Goal: Navigation & Orientation: Find specific page/section

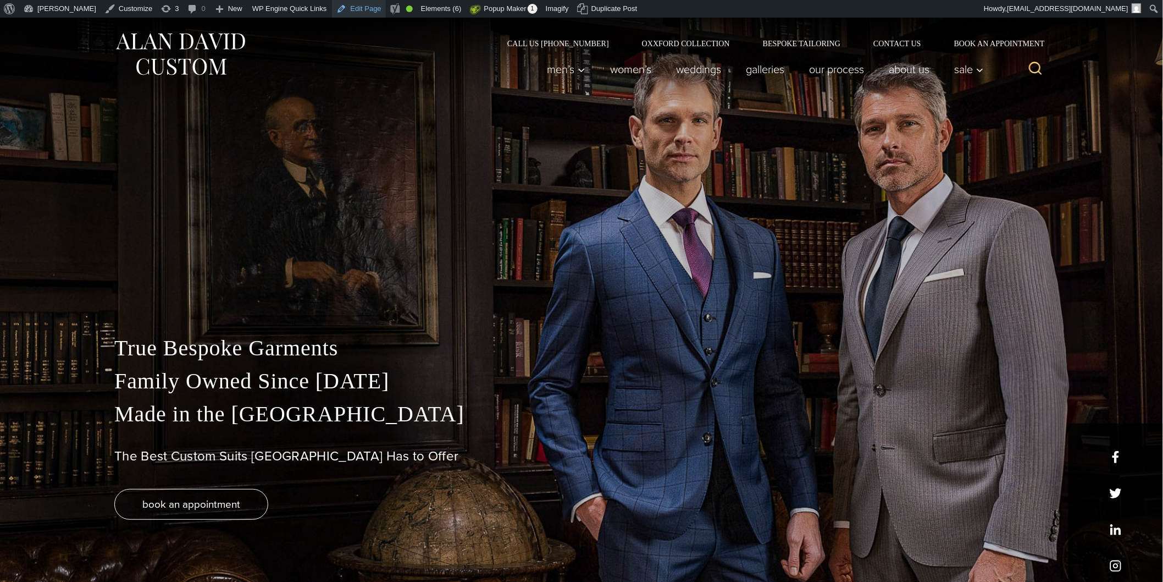
drag, startPoint x: 0, startPoint y: 0, endPoint x: 334, endPoint y: 8, distance: 333.8
click at [334, 8] on link "Edit Page" at bounding box center [358, 9] width 53 height 18
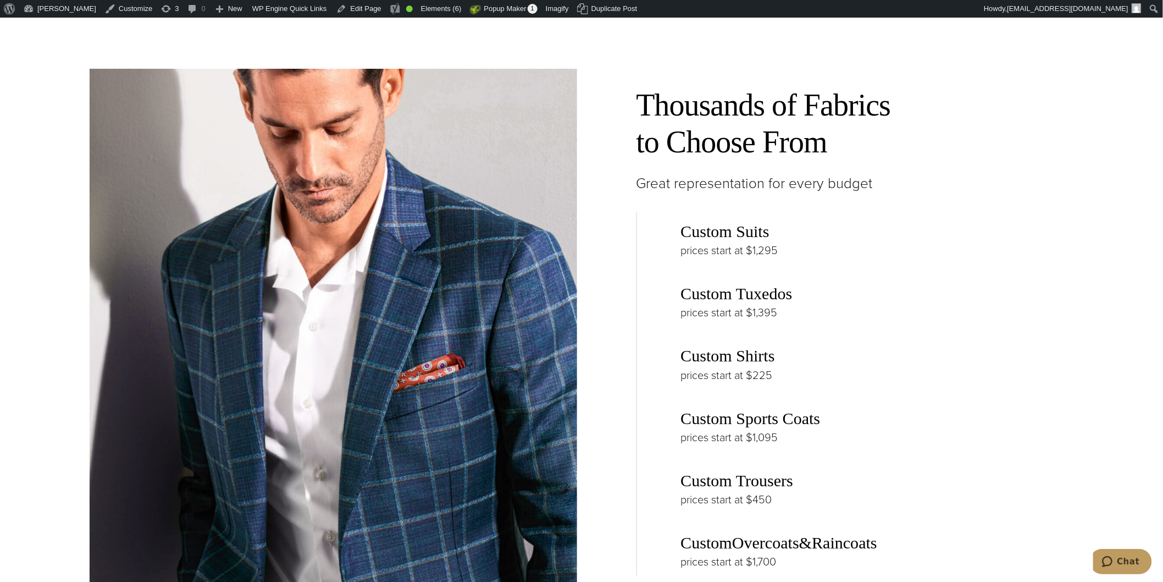
scroll to position [1442, 0]
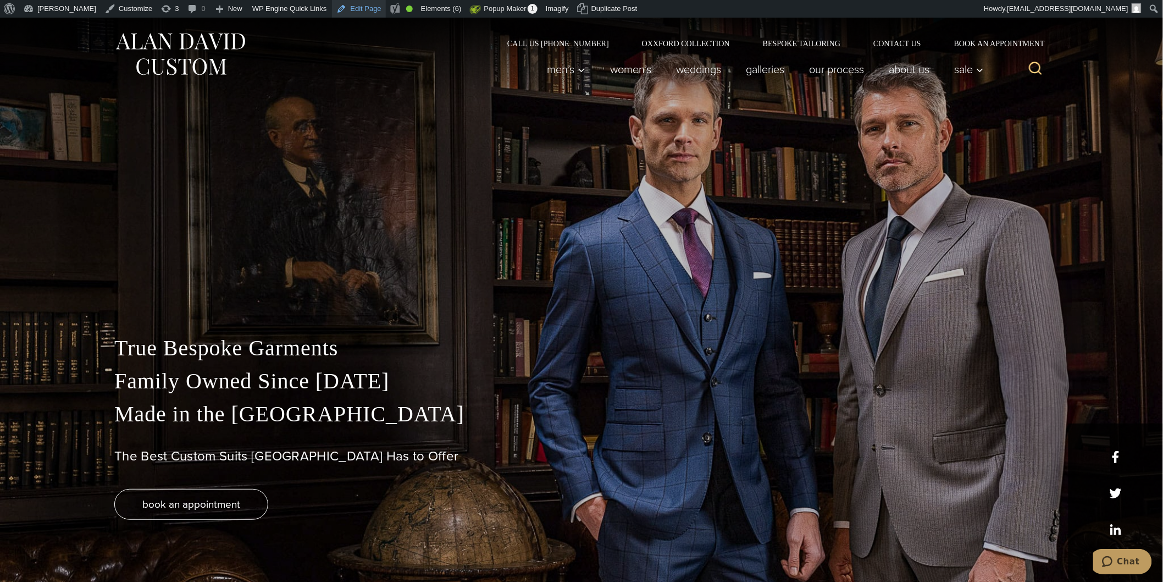
click at [339, 8] on link "Edit Page" at bounding box center [358, 9] width 53 height 18
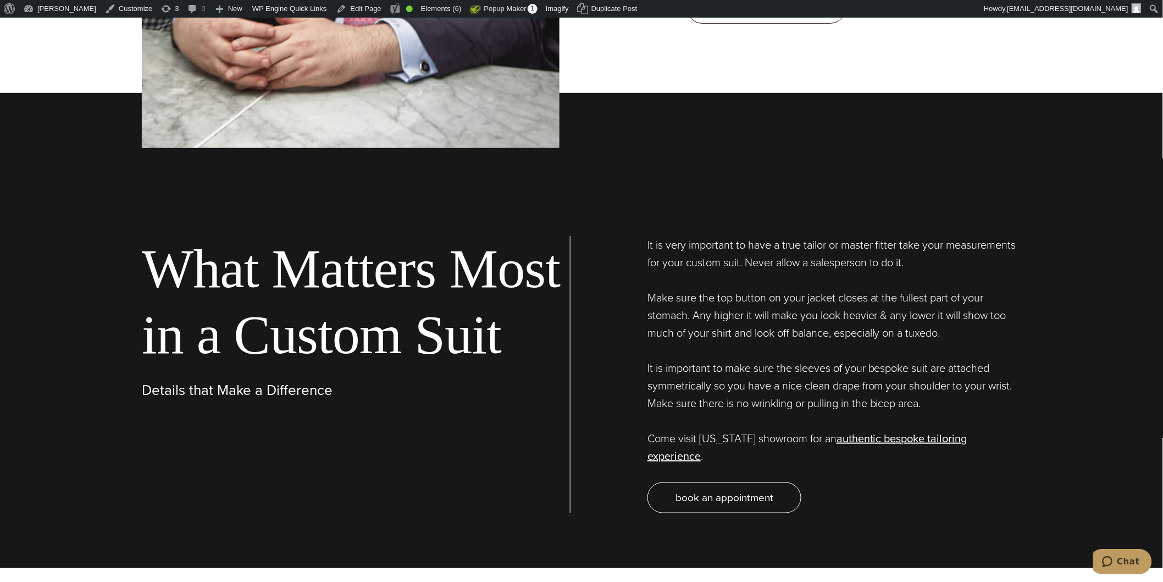
scroll to position [3604, 0]
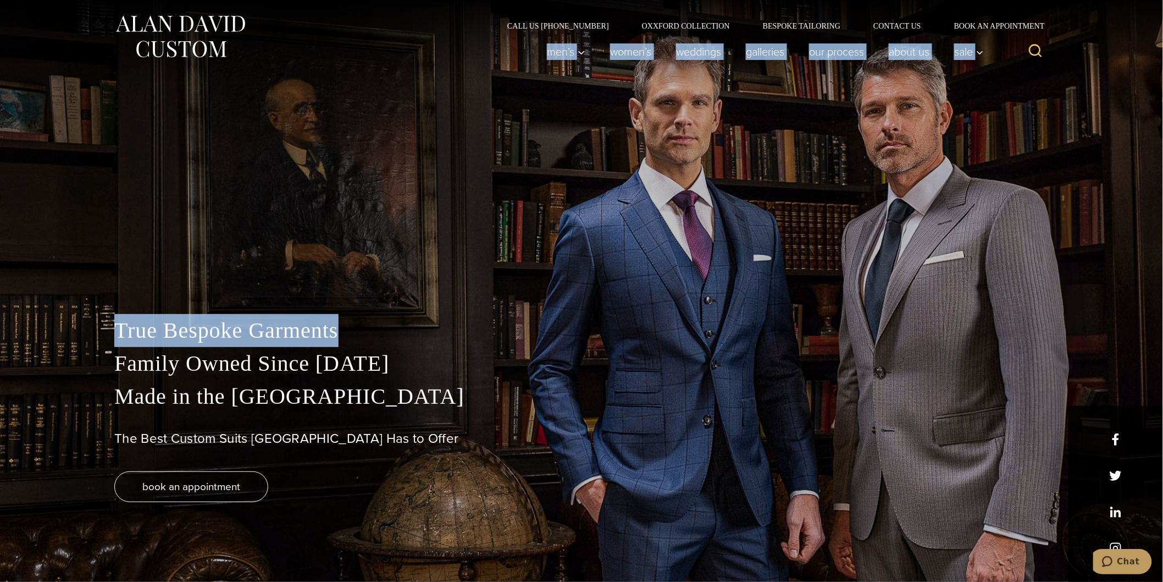
drag, startPoint x: 528, startPoint y: 67, endPoint x: 556, endPoint y: 85, distance: 33.6
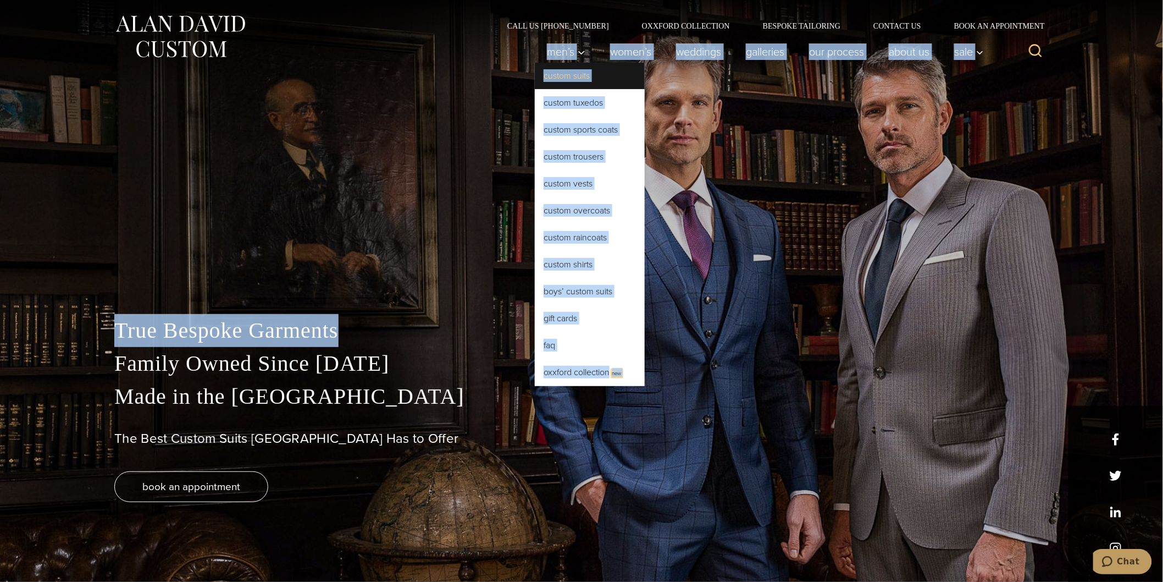
click at [608, 81] on link "Custom Suits" at bounding box center [590, 76] width 110 height 26
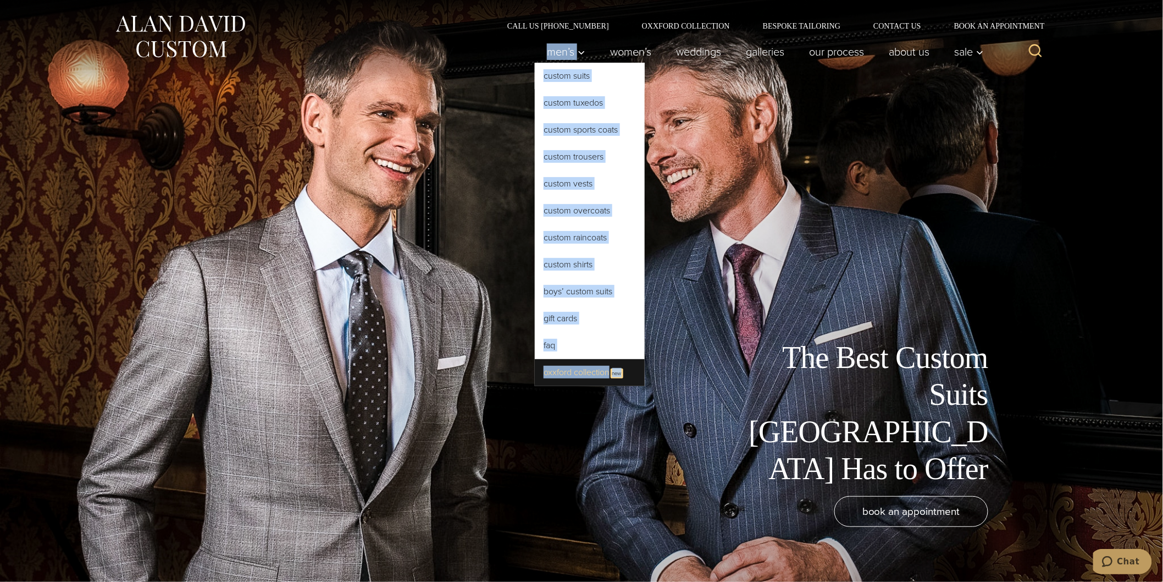
drag, startPoint x: 532, startPoint y: 46, endPoint x: 625, endPoint y: 369, distance: 336.0
click at [598, 63] on li "Men’s Custom Suits Custom Tuxedos Custom Sports Coats Custom Trousers Custom Ve…" at bounding box center [566, 52] width 63 height 22
copy li "Men’s Custom Suits Custom Tuxedos Custom Sports Coats Custom Trousers Custom Ve…"
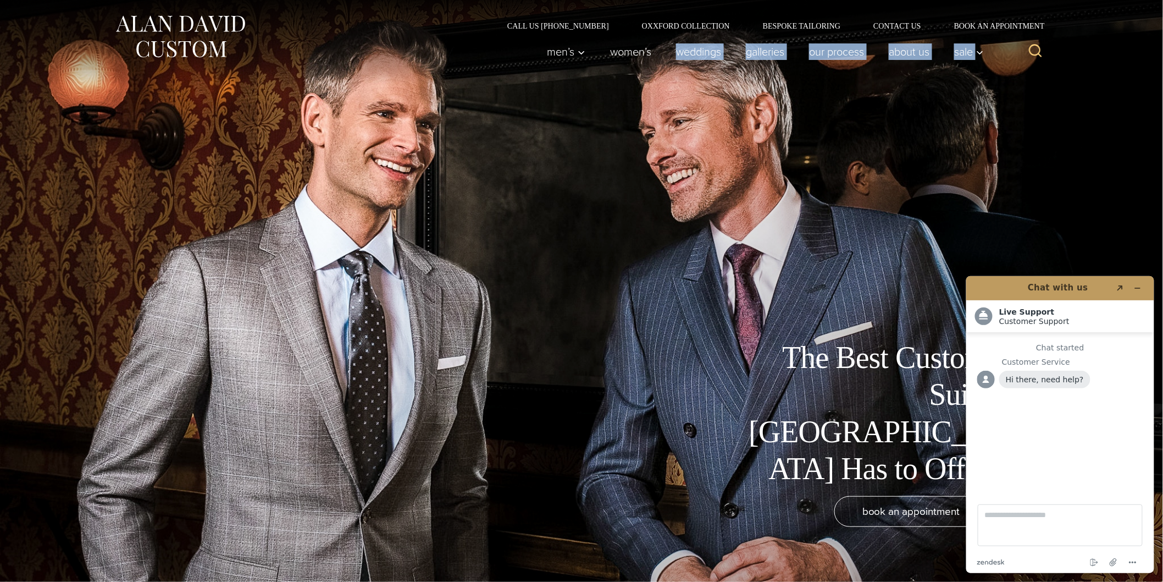
drag, startPoint x: 656, startPoint y: 75, endPoint x: 636, endPoint y: 95, distance: 28.8
click at [591, 108] on div "The Best Custom Suits NYC Has to Offer book an appointment" at bounding box center [582, 291] width 902 height 582
drag, startPoint x: 725, startPoint y: 71, endPoint x: 605, endPoint y: 58, distance: 120.6
click at [605, 58] on div "Men’s Custom Suits Custom Tuxedos Custom Sports Coats Custom Trousers Custom Ve…" at bounding box center [762, 52] width 455 height 44
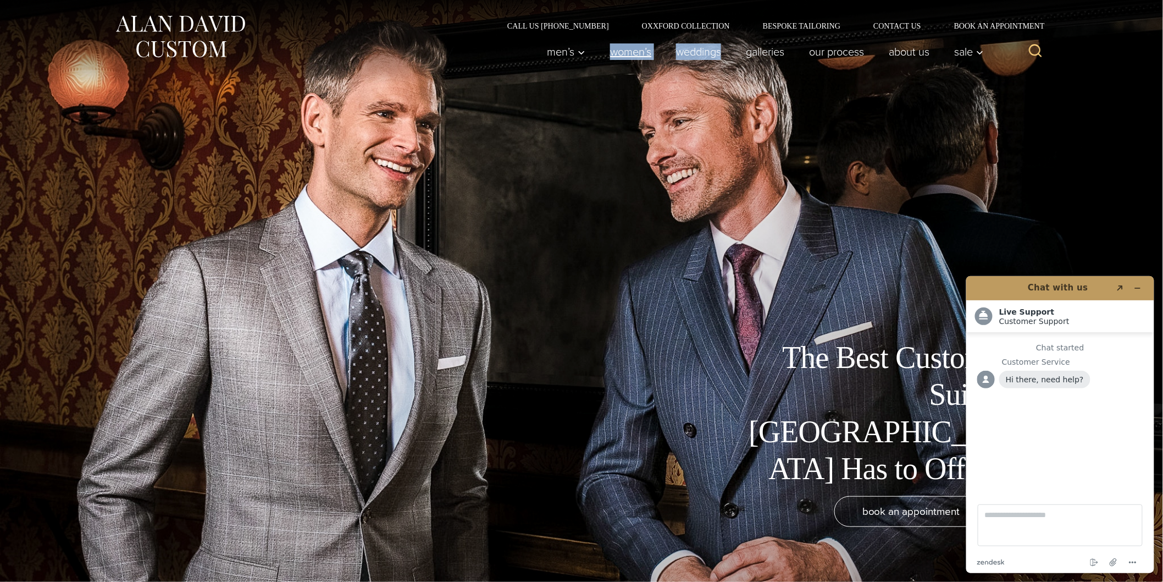
copy ul "Women’s weddings"
